Goal: Task Accomplishment & Management: Manage account settings

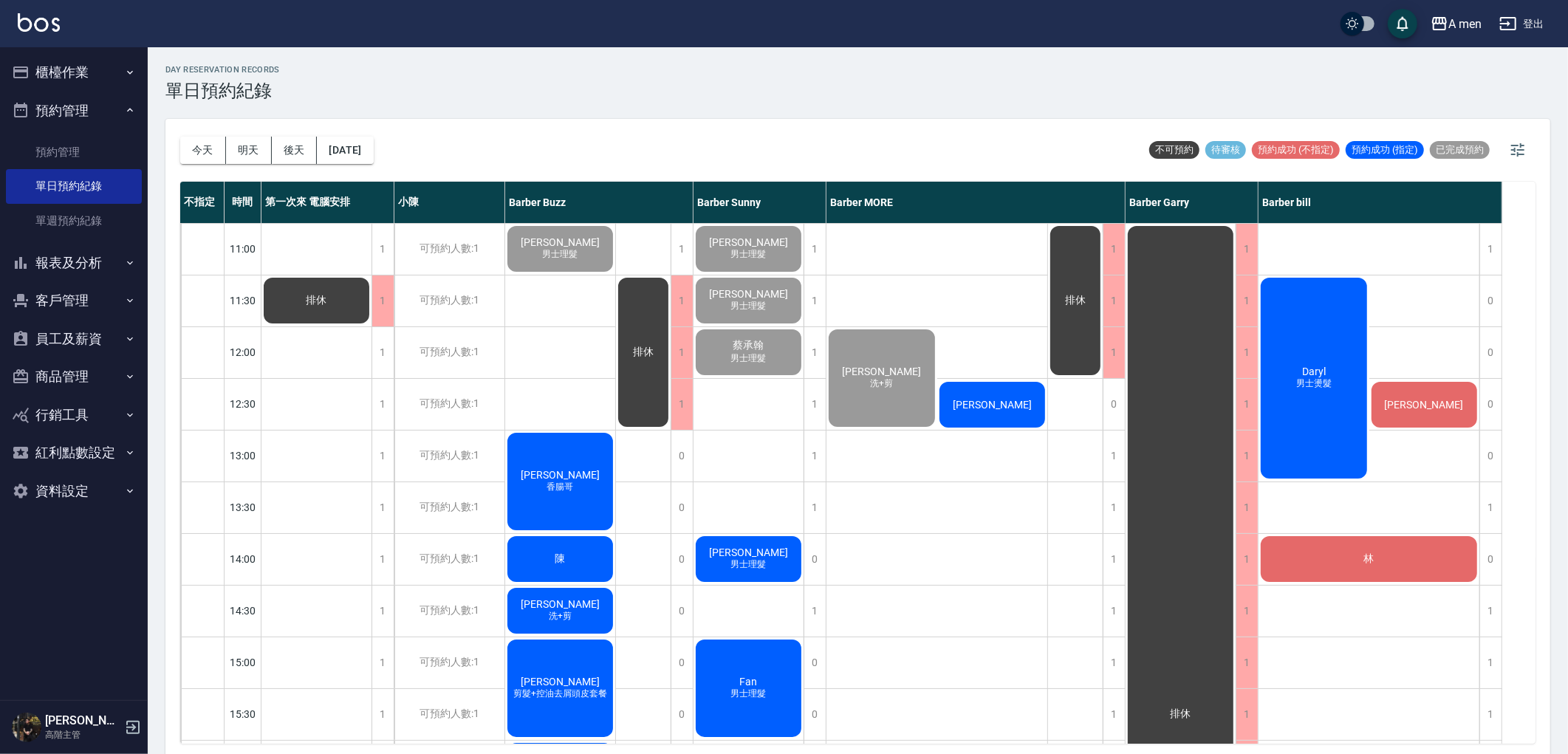
scroll to position [82, 0]
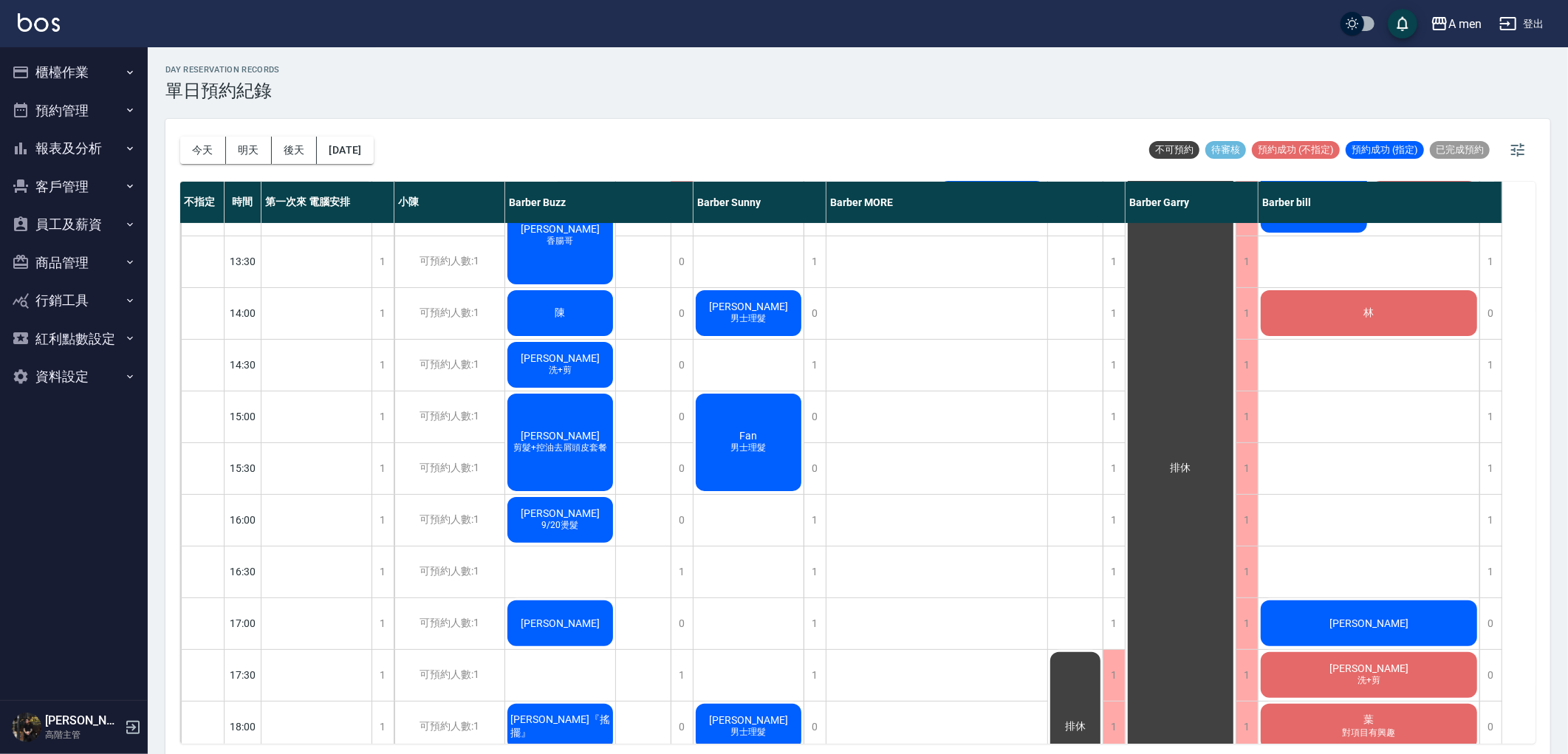
scroll to position [82, 0]
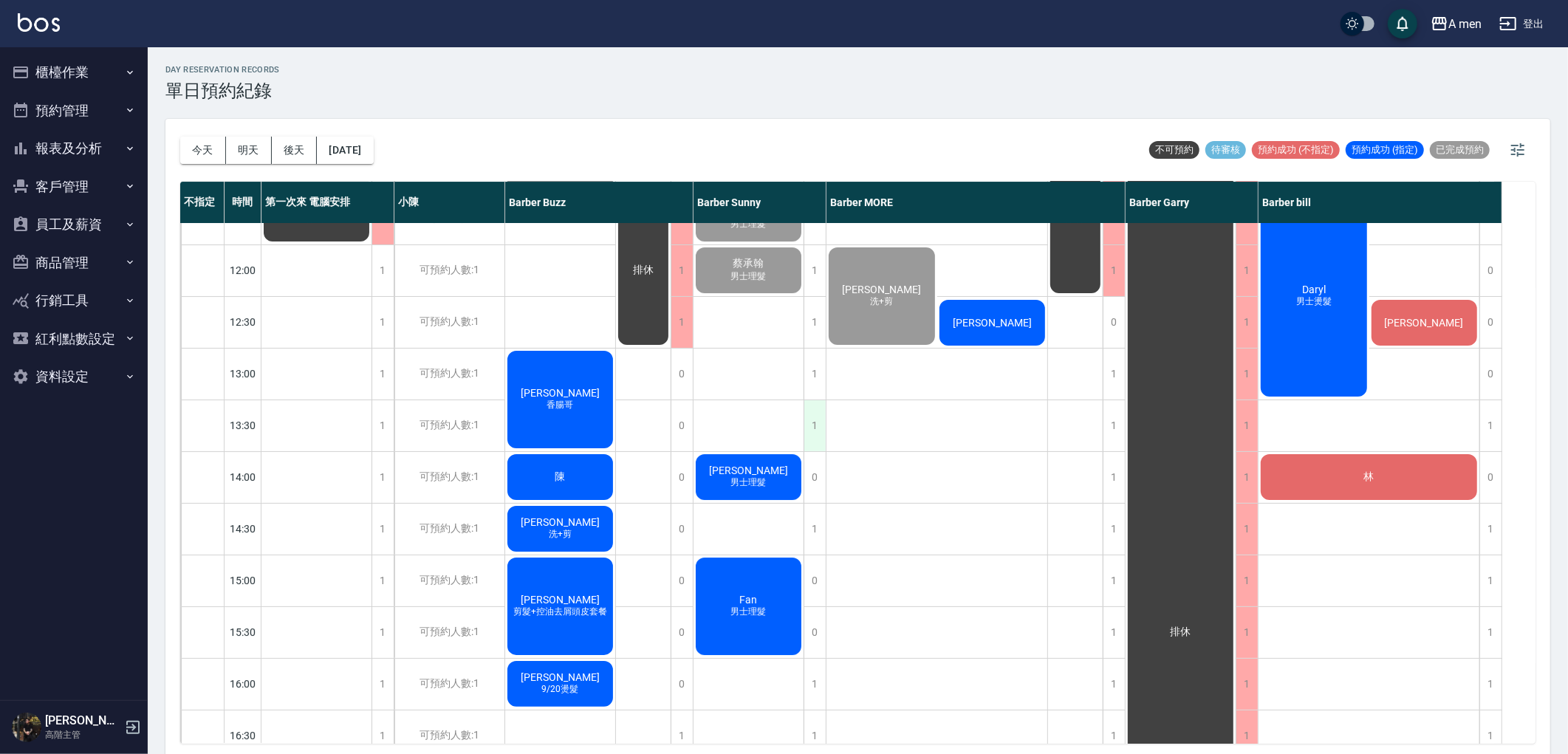
click at [810, 431] on div "1" at bounding box center [815, 425] width 22 height 51
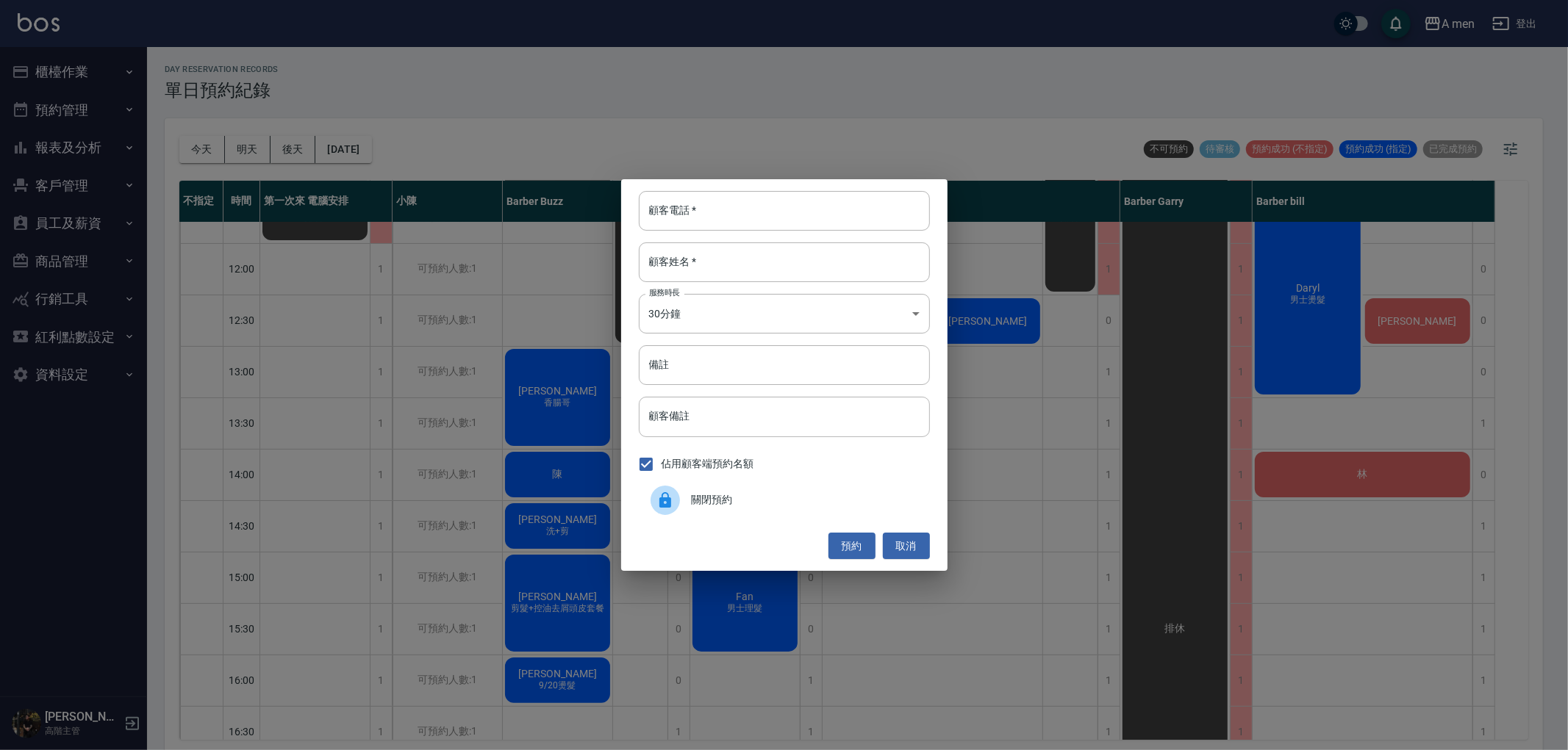
click at [756, 489] on div "關閉預約" at bounding box center [784, 500] width 291 height 41
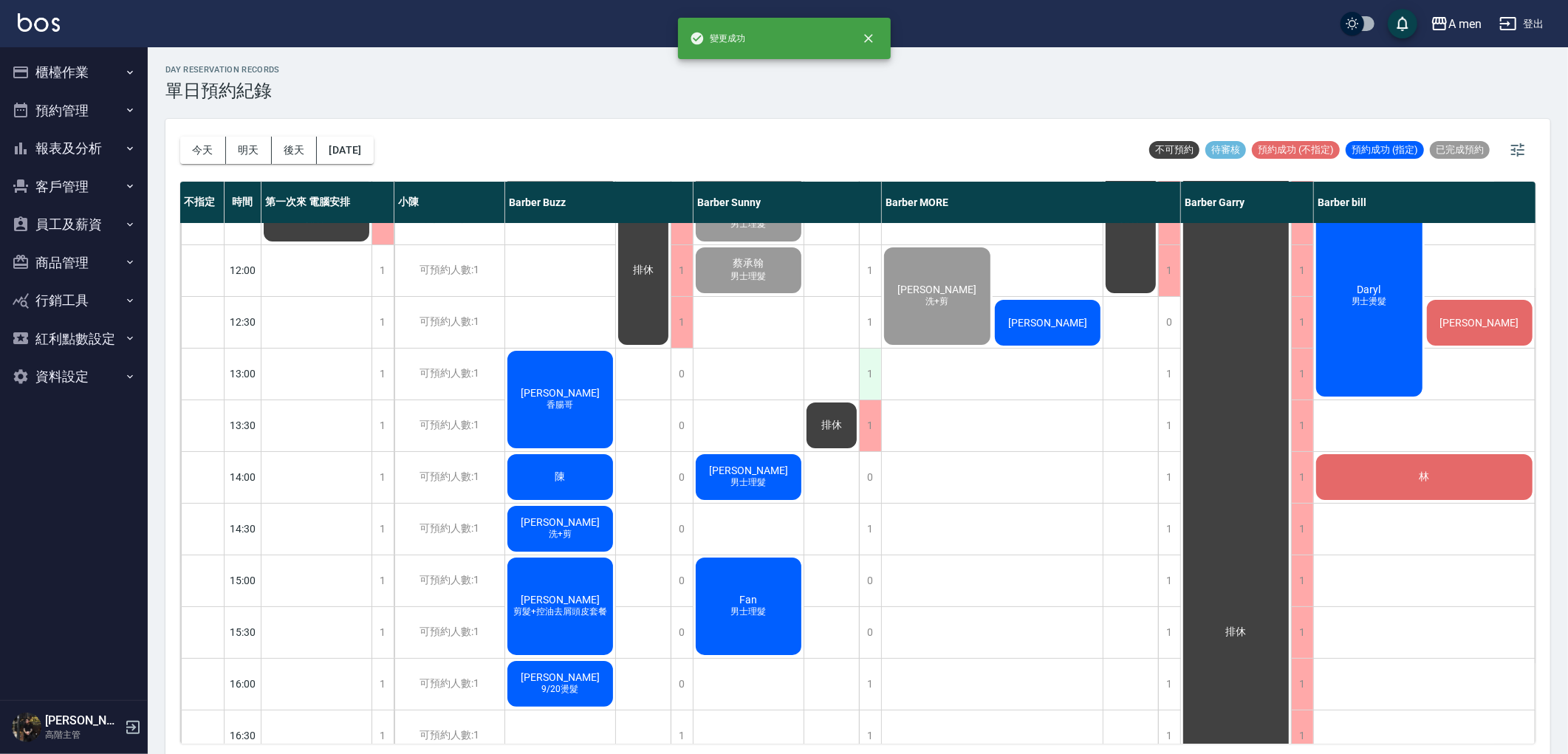
click at [874, 375] on div "1" at bounding box center [870, 374] width 22 height 51
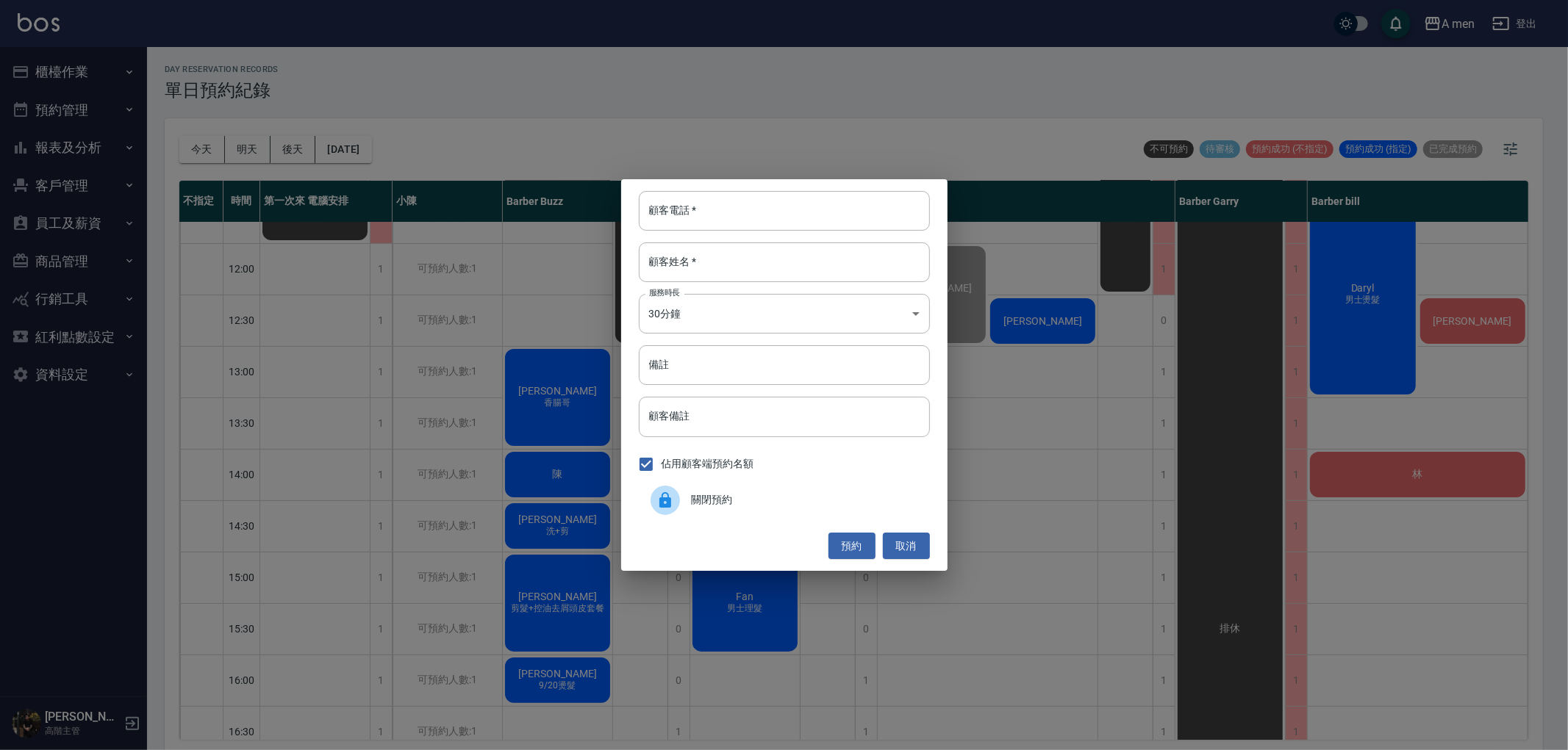
click at [771, 507] on span "關閉預約" at bounding box center [805, 500] width 226 height 15
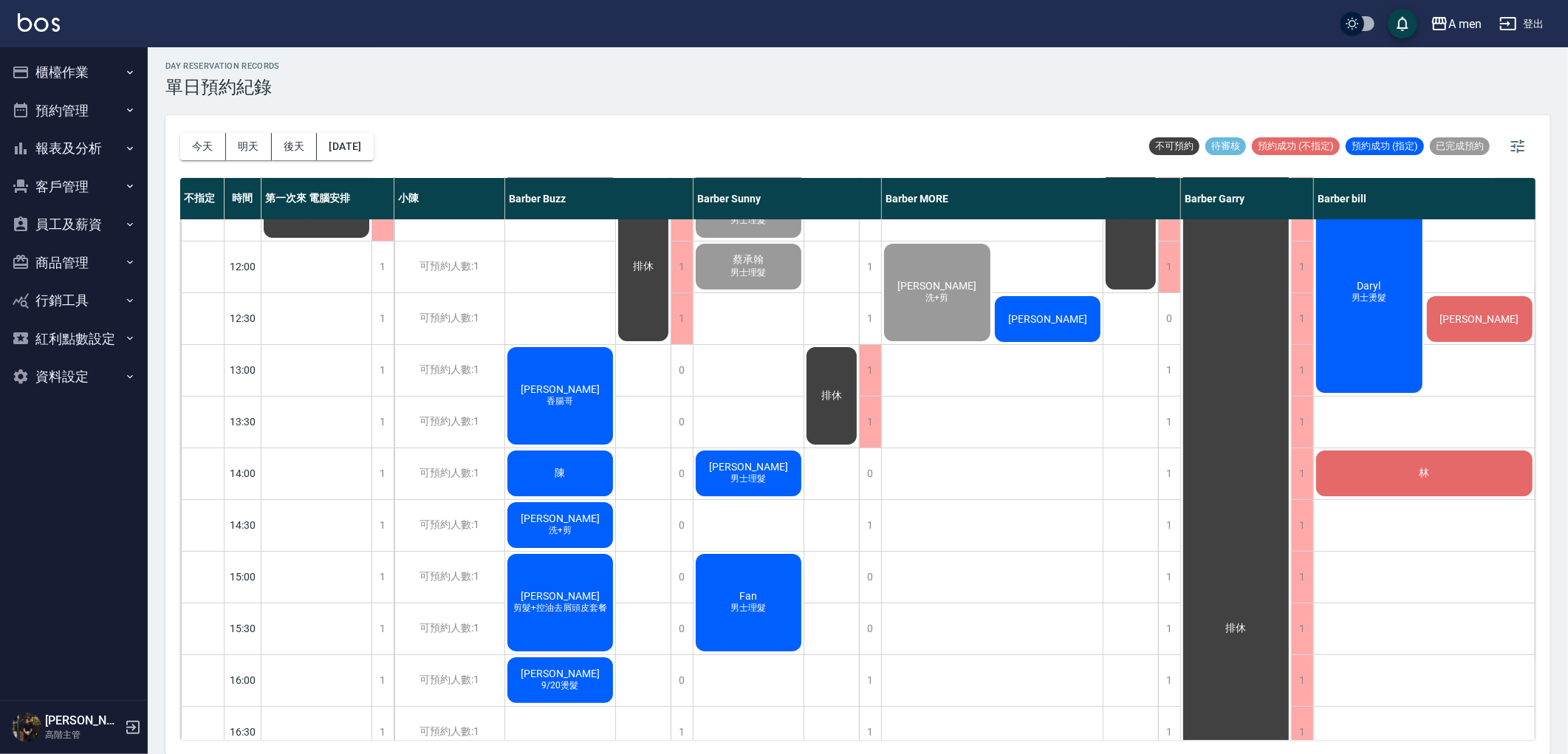
scroll to position [82, 30]
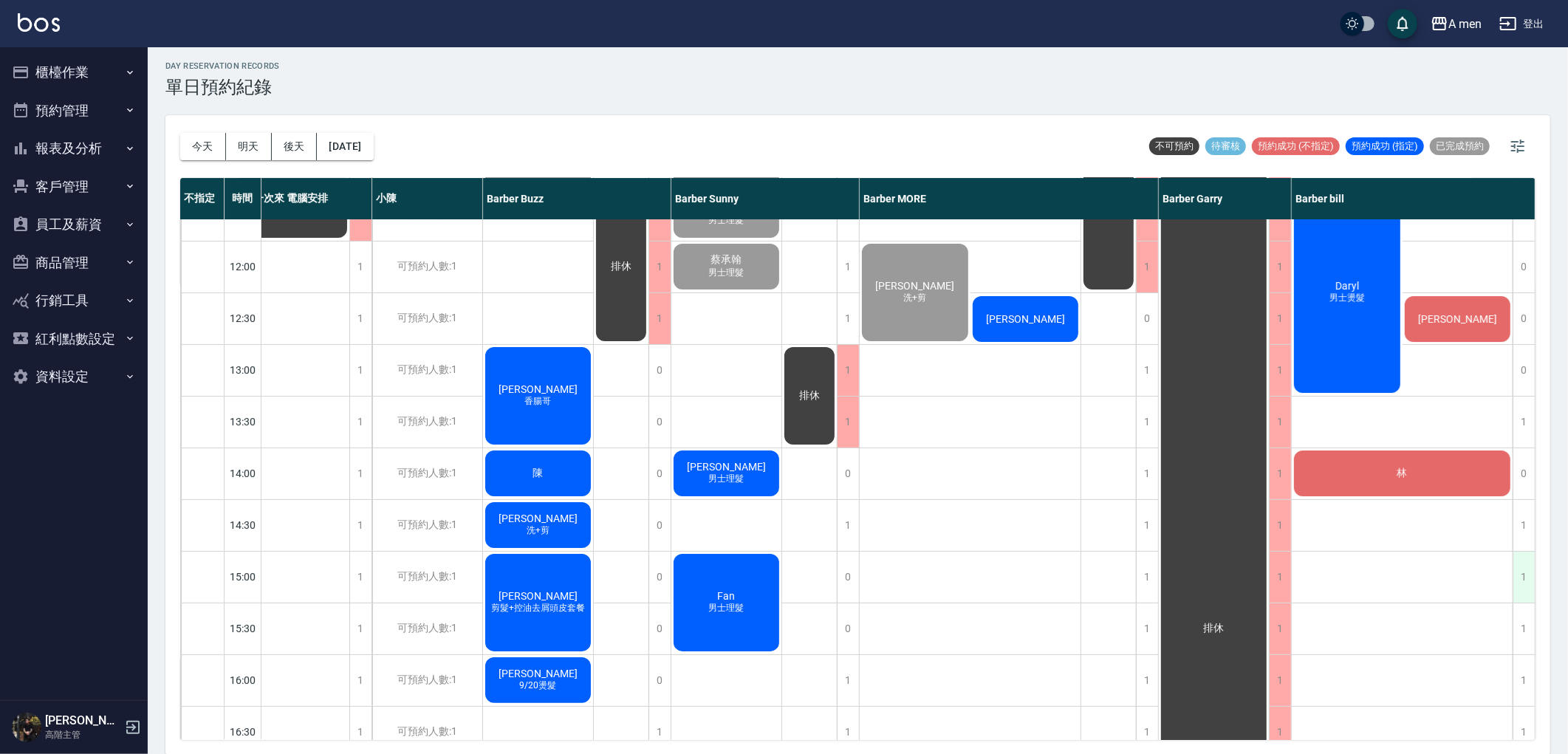
click at [1516, 564] on div "1" at bounding box center [1524, 577] width 22 height 51
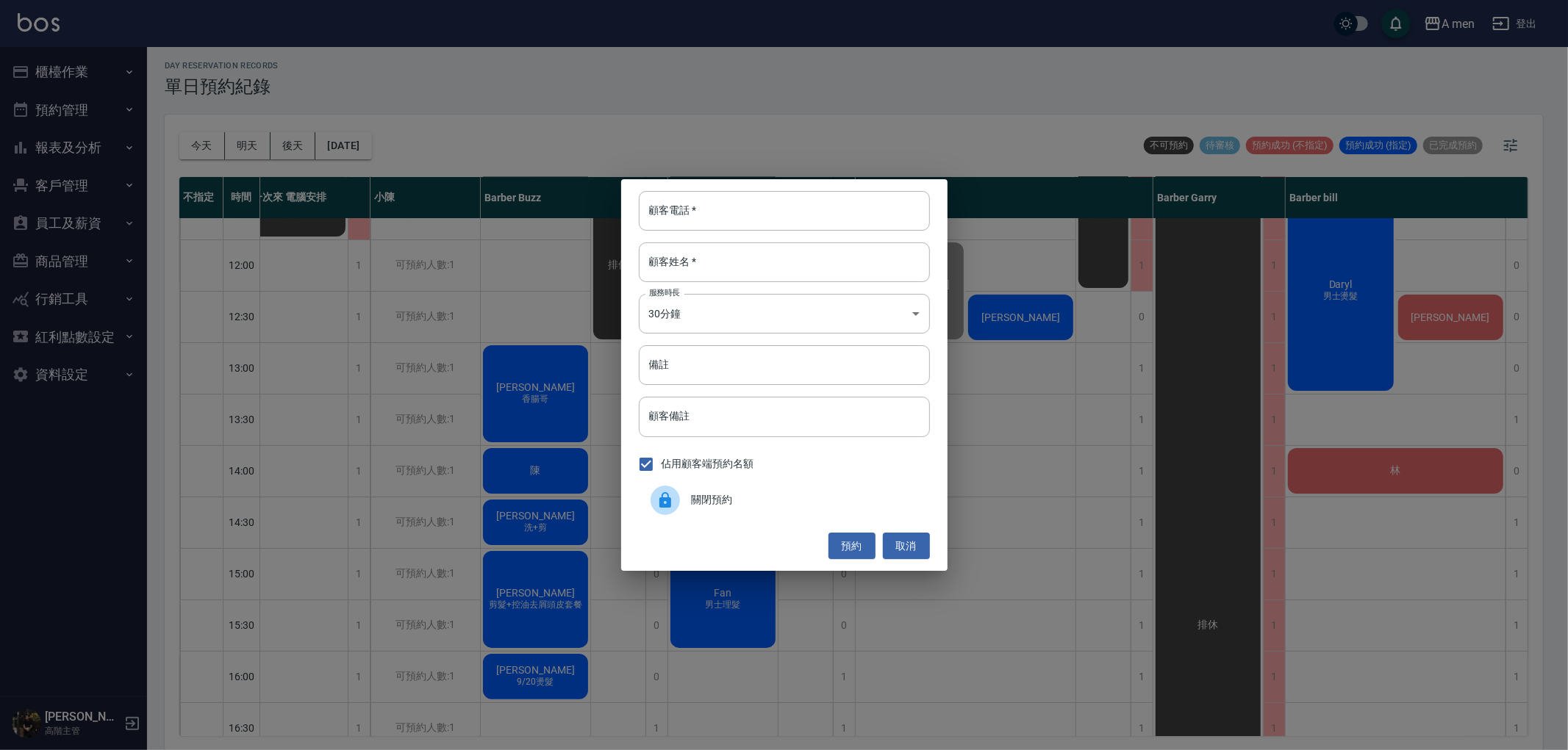
click at [707, 498] on span "關閉預約" at bounding box center [805, 500] width 226 height 15
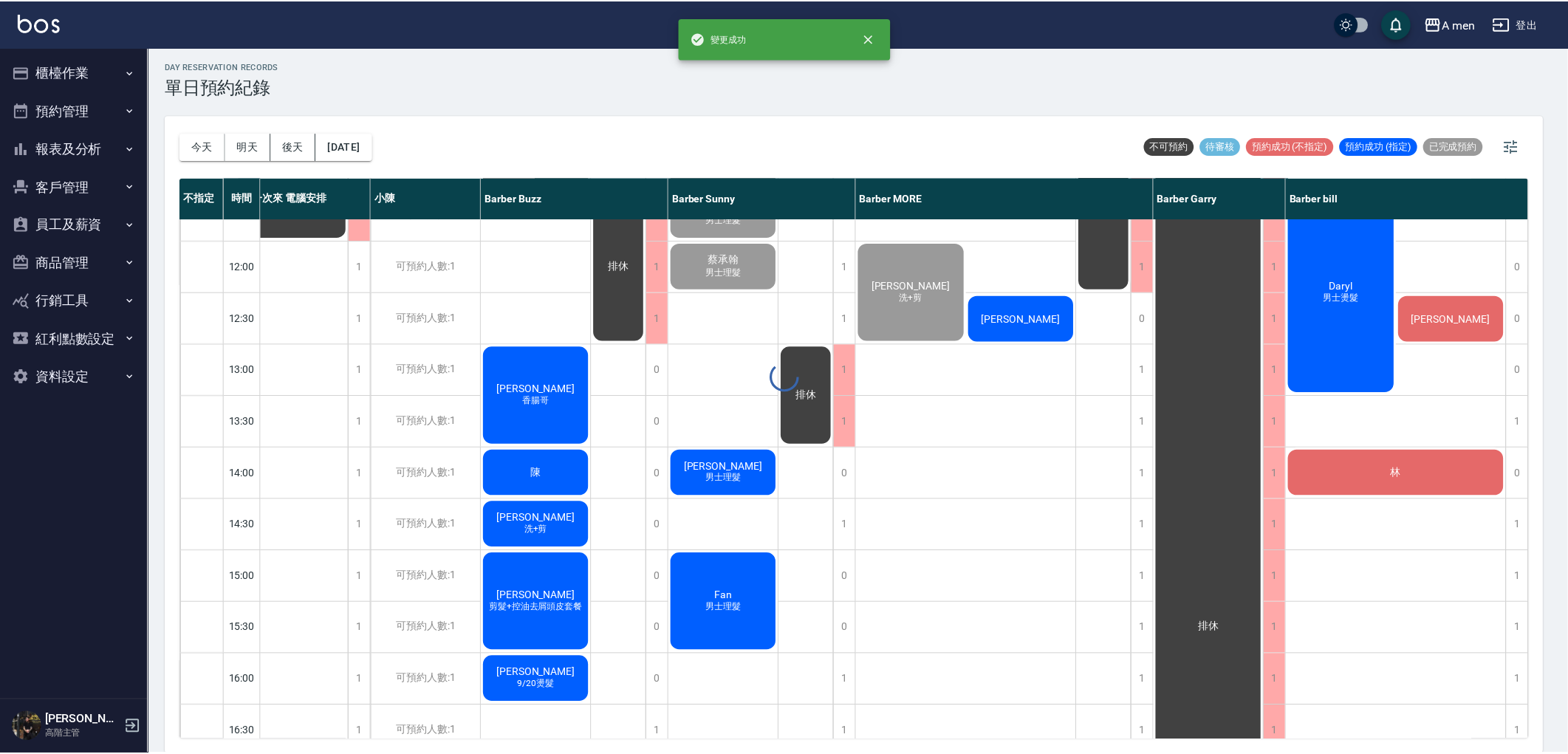
scroll to position [82, 22]
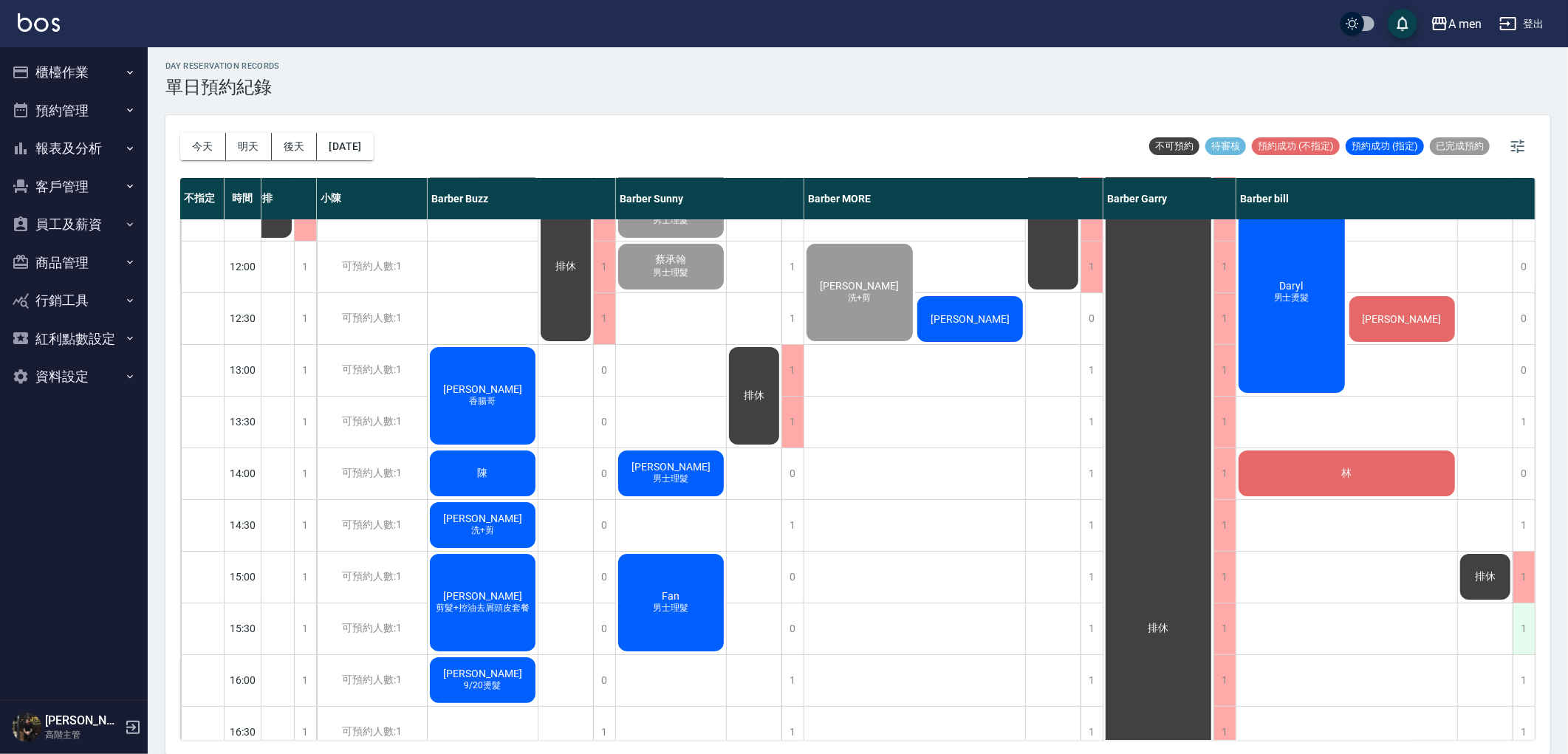
click at [1522, 621] on div "1" at bounding box center [1524, 629] width 22 height 51
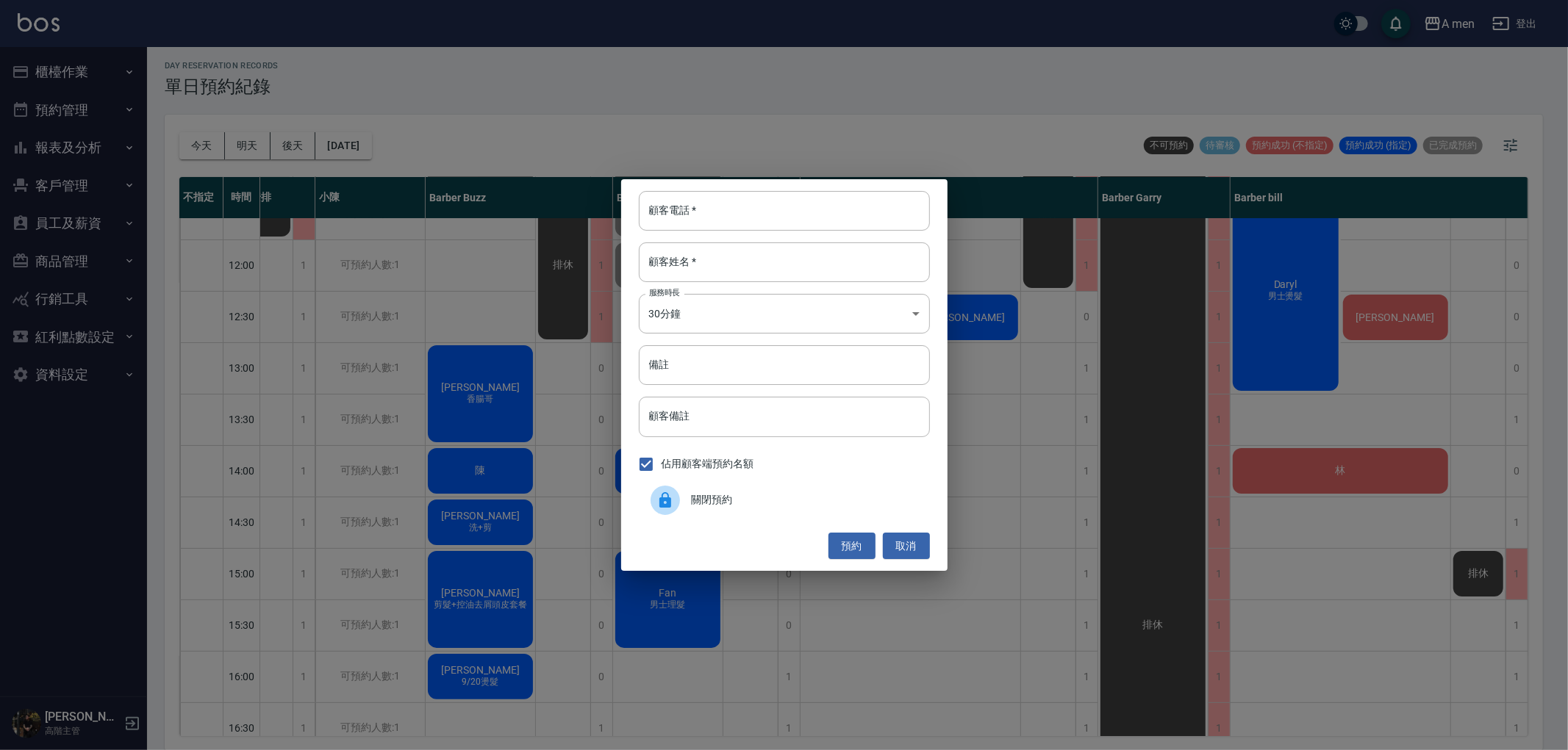
click at [772, 494] on span "關閉預約" at bounding box center [805, 500] width 226 height 15
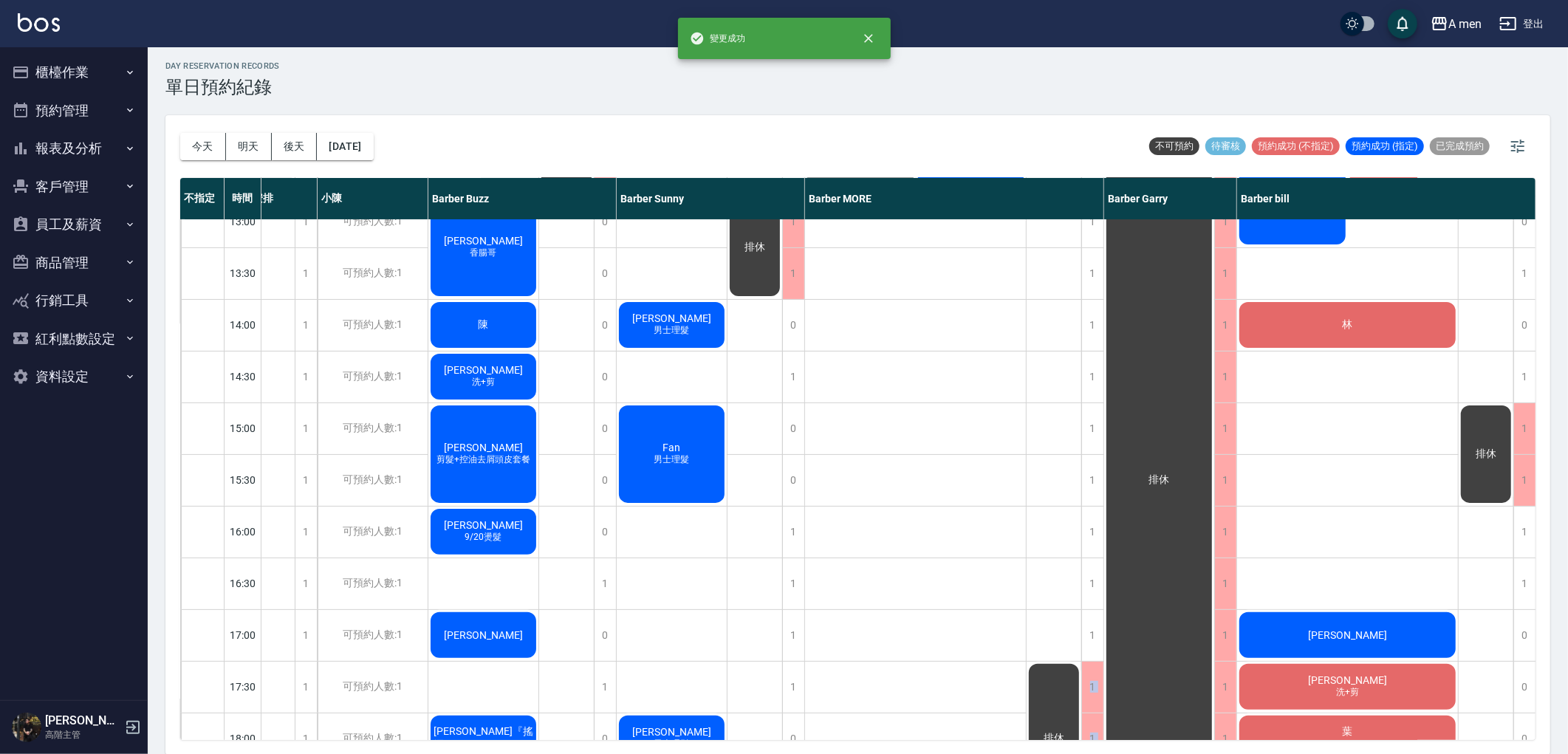
drag, startPoint x: 1081, startPoint y: 725, endPoint x: 1050, endPoint y: 732, distance: 31.8
click at [1050, 732] on div "不指定 時間 第一次來 電腦安排 小陳 Barber Buzz Barber Sunny Barber MORE Barber Garry Barber bi…" at bounding box center [858, 459] width 1356 height 562
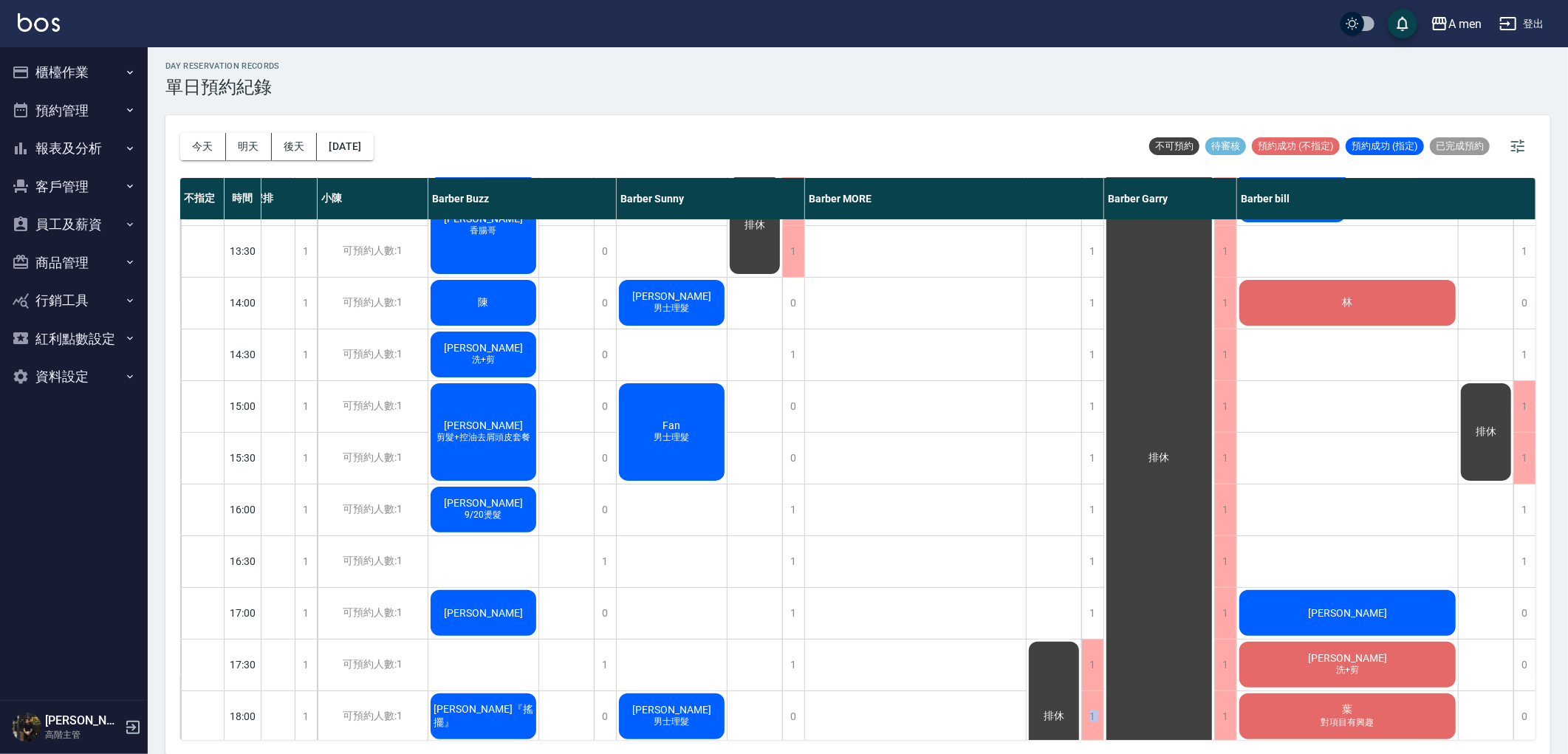
click at [954, 595] on div "徐華勇 洗+剪 吳朝佳" at bounding box center [916, 613] width 222 height 1293
click at [1523, 461] on div "1" at bounding box center [1525, 458] width 22 height 51
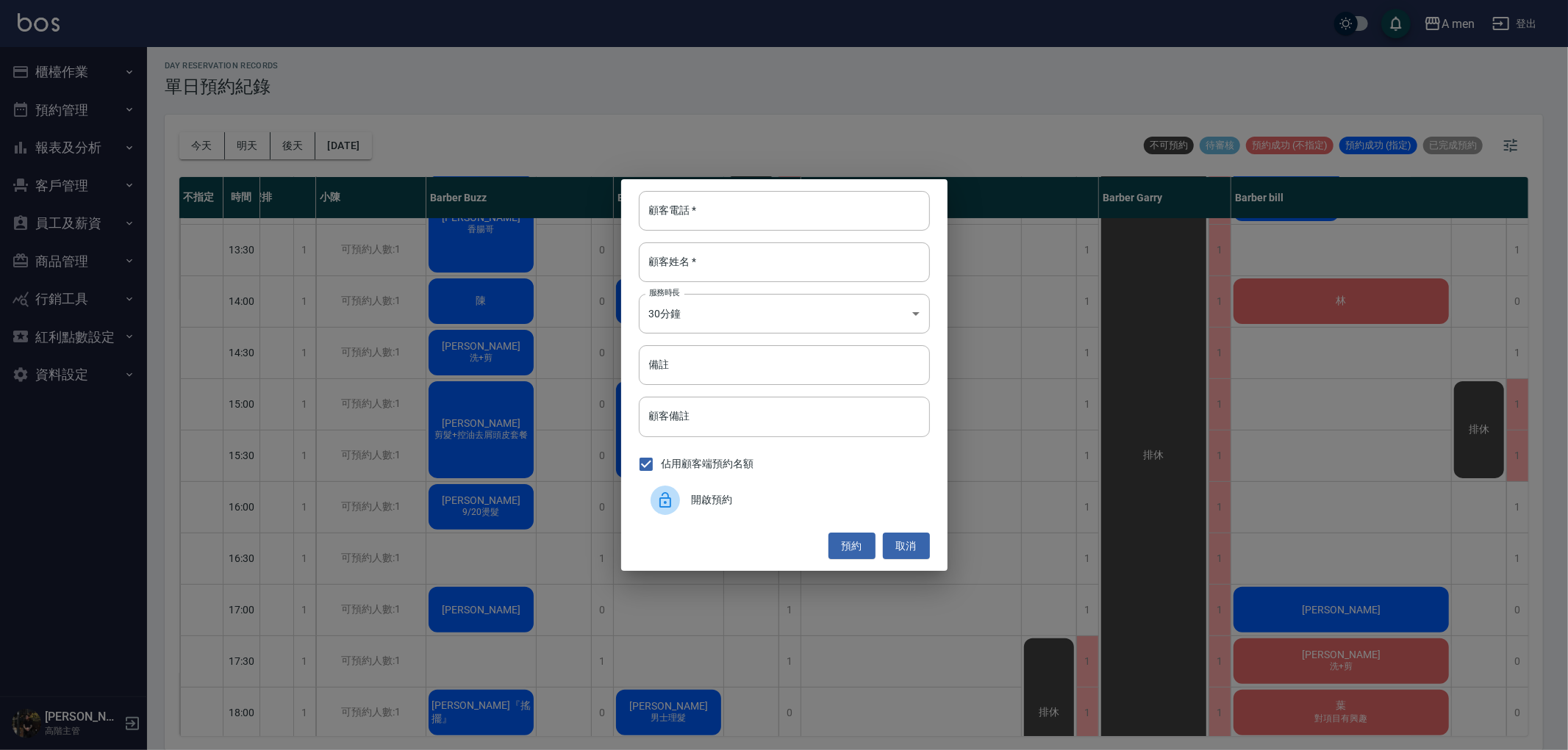
click at [813, 501] on span "開啟預約" at bounding box center [805, 500] width 226 height 15
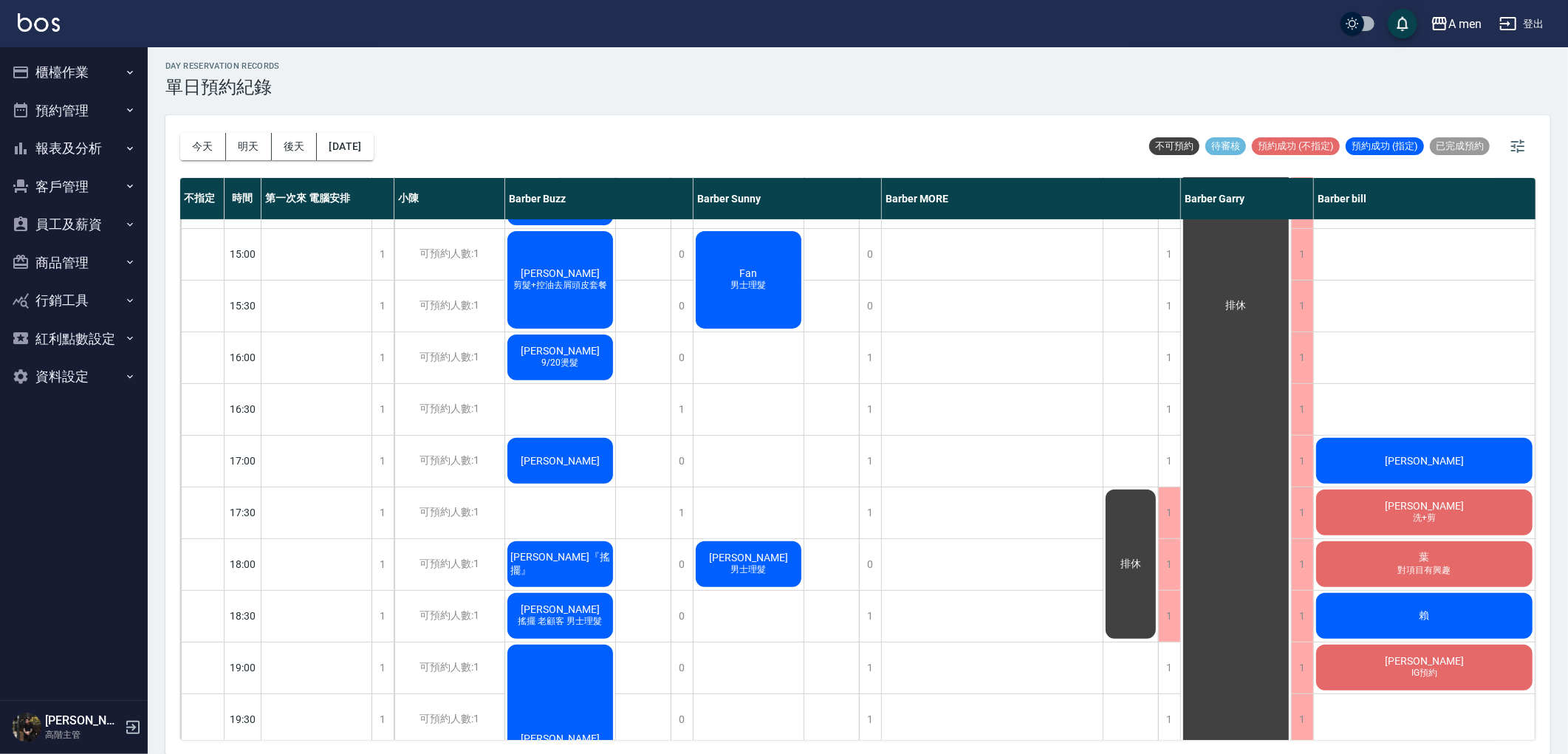
scroll to position [410, 0]
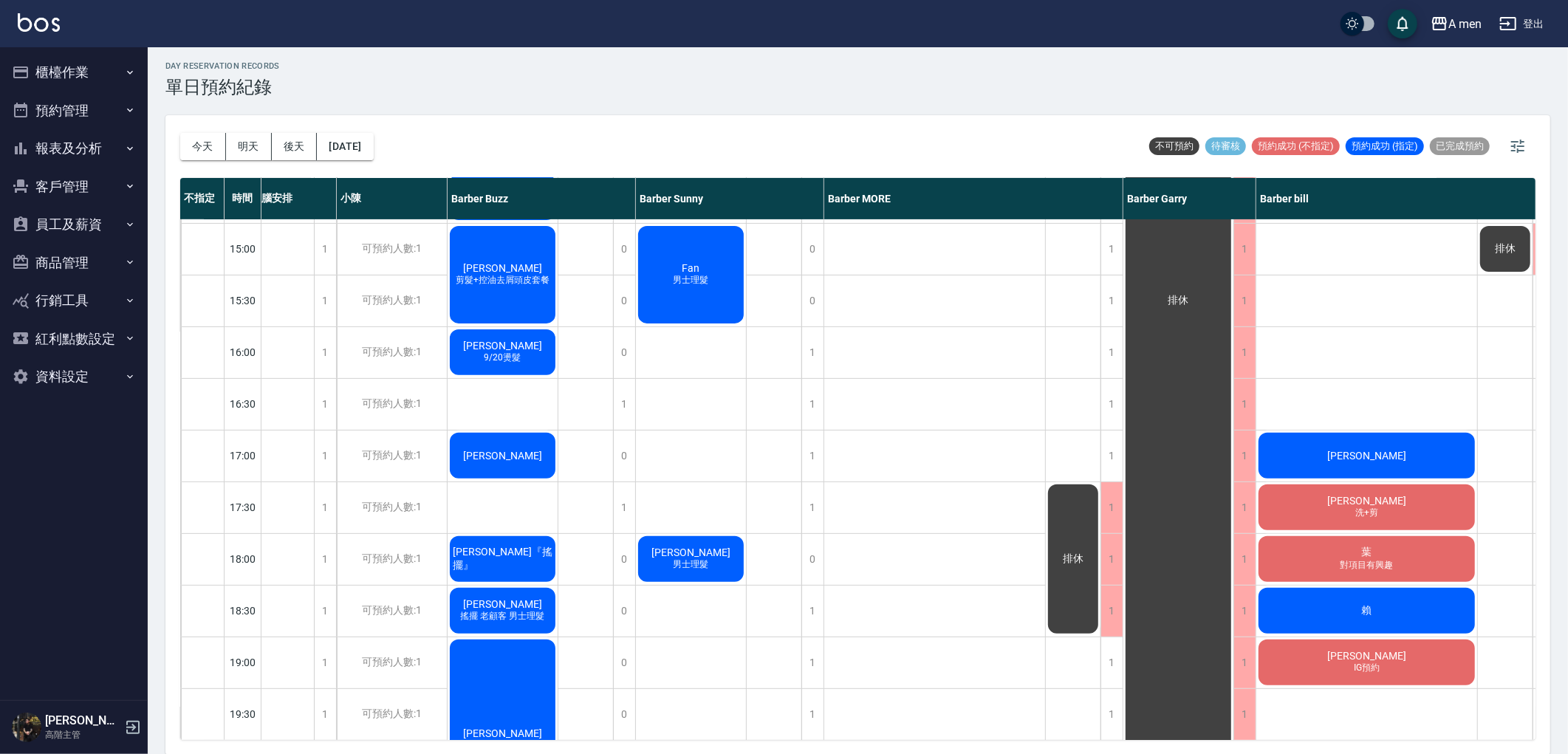
click at [1416, 699] on div "Daryl 男士燙髮 elias 林 彭先生 何培瑞 洗+剪 葉 對項目有興趣 賴 劉家瑋 IG預約" at bounding box center [1367, 455] width 222 height 1293
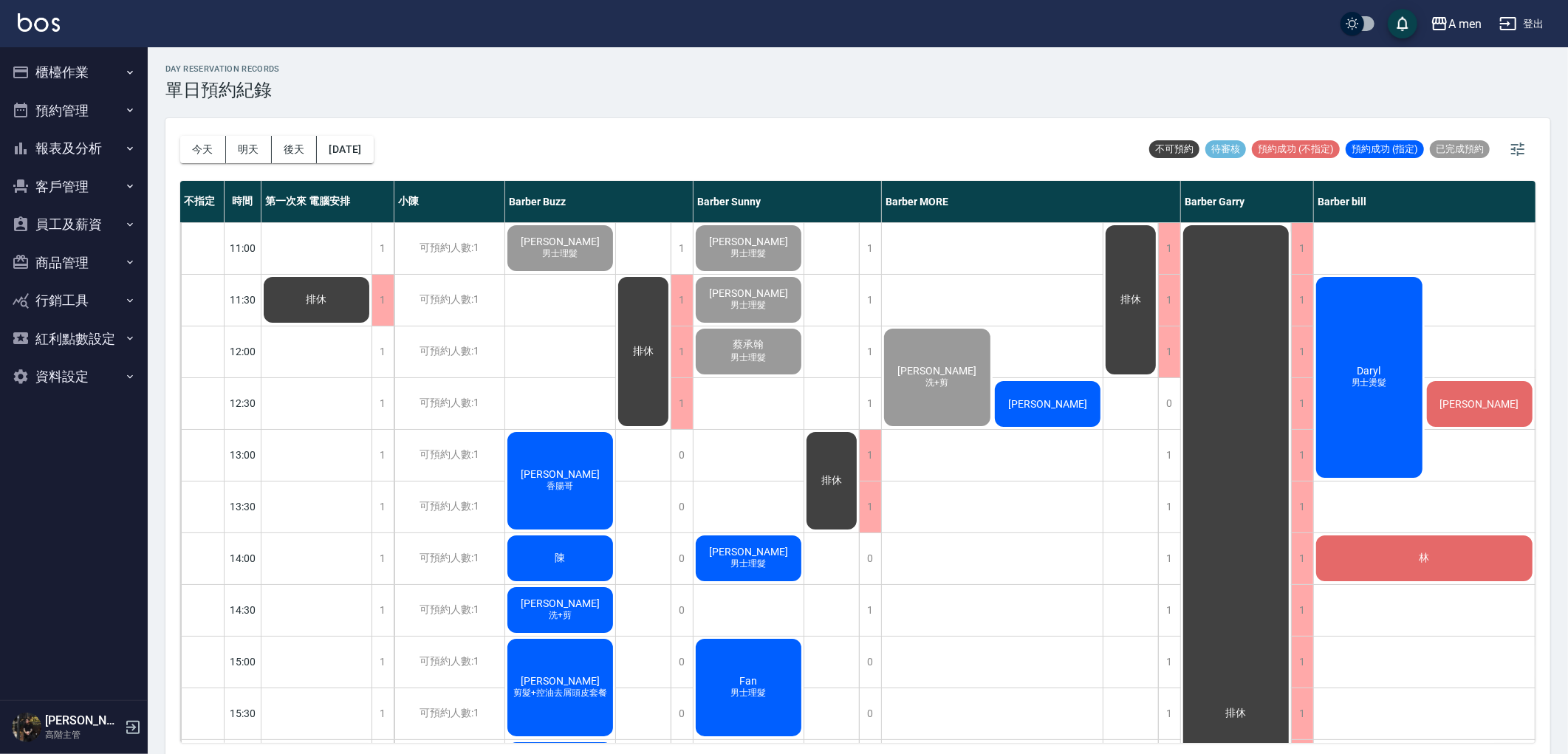
scroll to position [0, 0]
